Goal: Information Seeking & Learning: Understand process/instructions

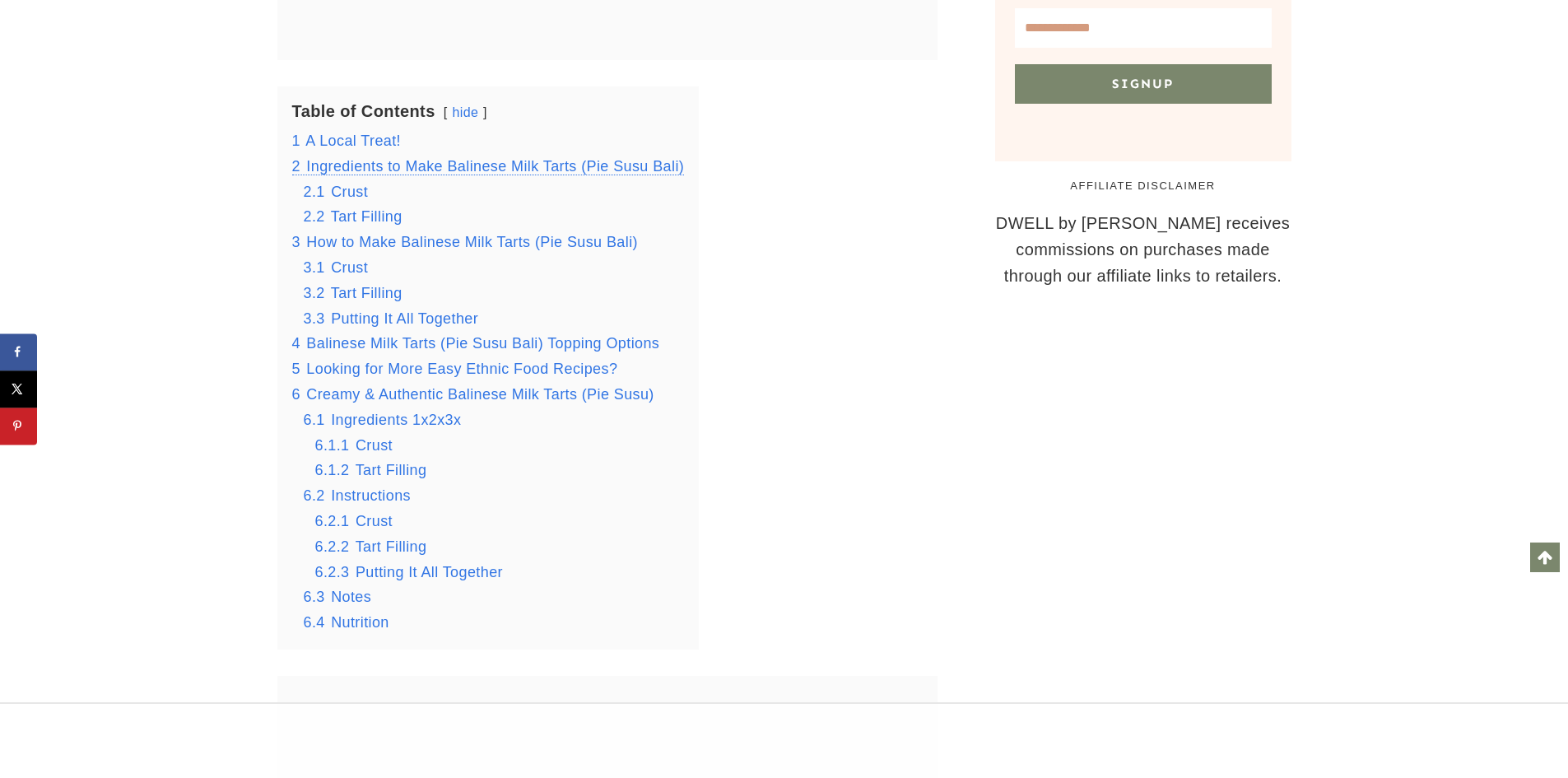
click at [388, 170] on span "Ingredients to Make Balinese Milk Tarts (Pie Susu Bali)" at bounding box center [495, 166] width 377 height 16
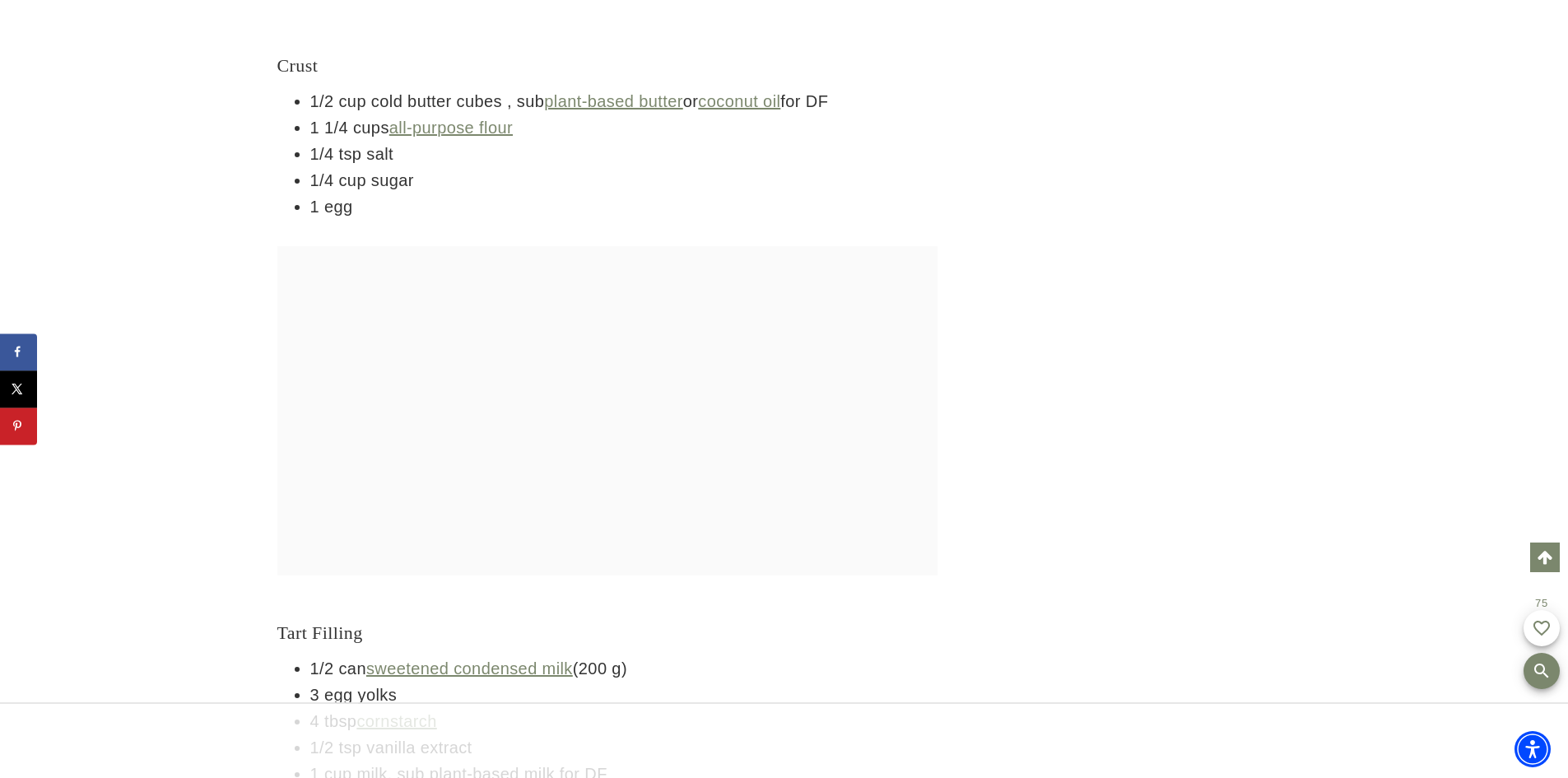
scroll to position [6380, 0]
